Goal: Task Accomplishment & Management: Manage account settings

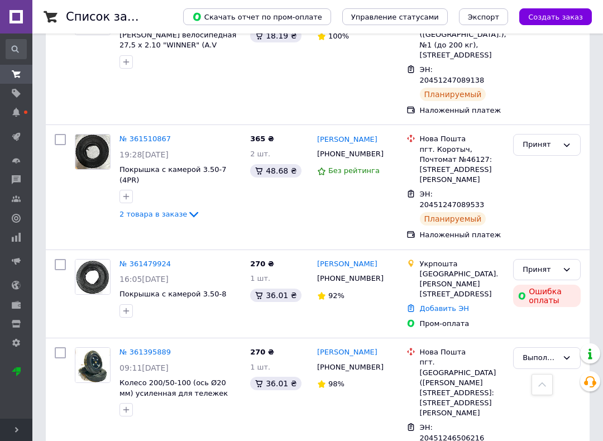
scroll to position [420, 0]
click at [145, 259] on link "№ 361479924" at bounding box center [144, 263] width 51 height 8
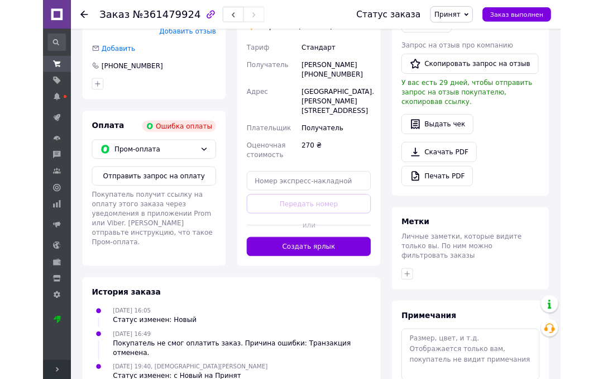
scroll to position [299, 0]
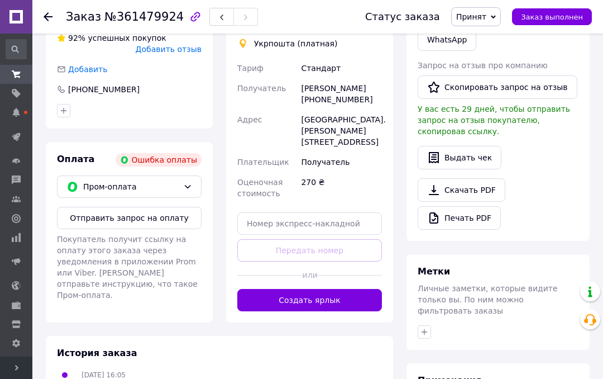
click at [356, 270] on div at bounding box center [349, 274] width 65 height 27
click at [356, 293] on button "Создать ярлык" at bounding box center [309, 300] width 145 height 22
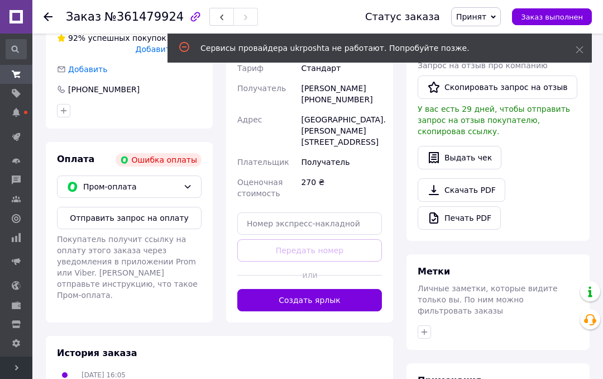
click at [350, 307] on button "Создать ярлык" at bounding box center [309, 300] width 145 height 22
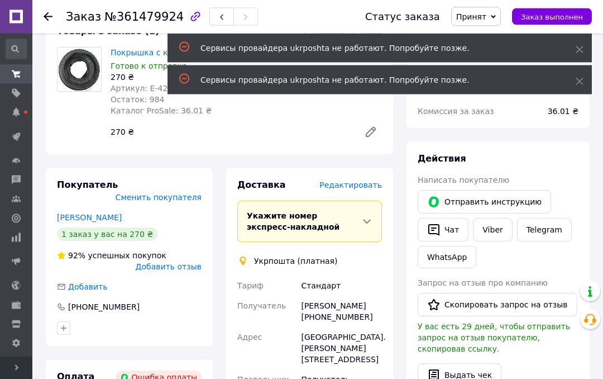
scroll to position [0, 0]
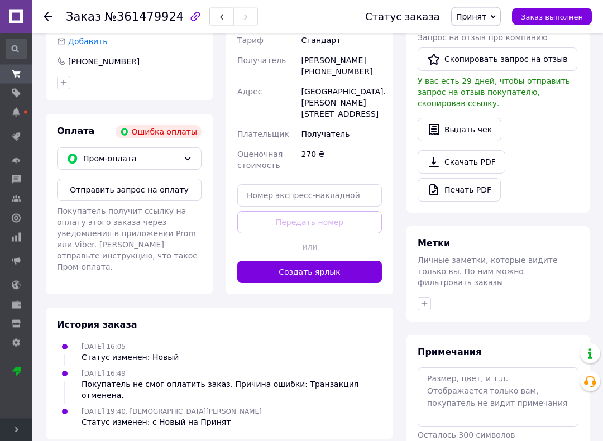
scroll to position [327, 0]
click at [347, 272] on button "Создать ярлык" at bounding box center [309, 272] width 145 height 22
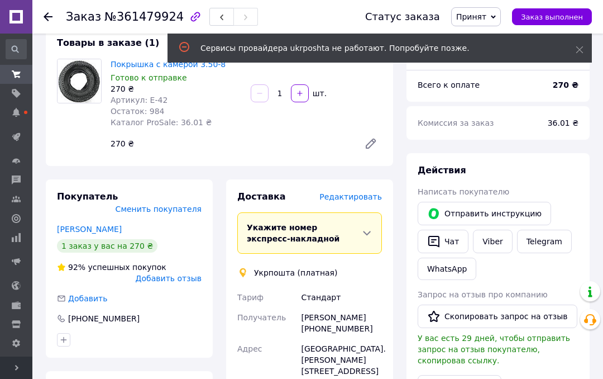
scroll to position [0, 0]
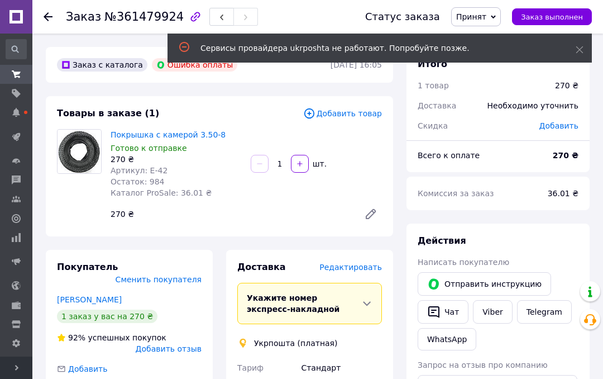
click at [49, 9] on div at bounding box center [55, 17] width 22 height 34
click at [49, 20] on icon at bounding box center [48, 16] width 9 height 9
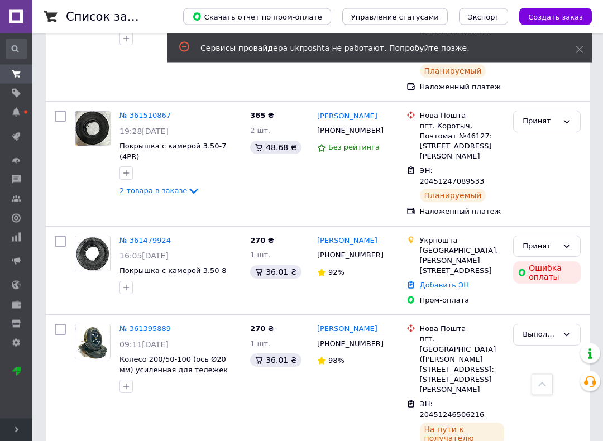
scroll to position [443, 0]
